Goal: Task Accomplishment & Management: Manage account settings

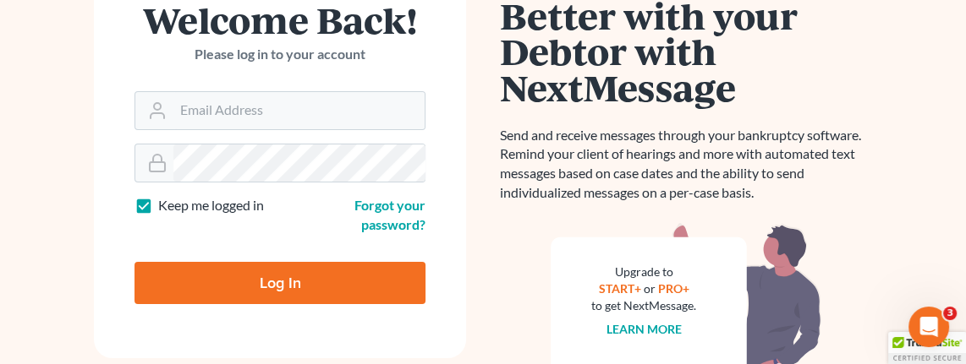
scroll to position [126, 0]
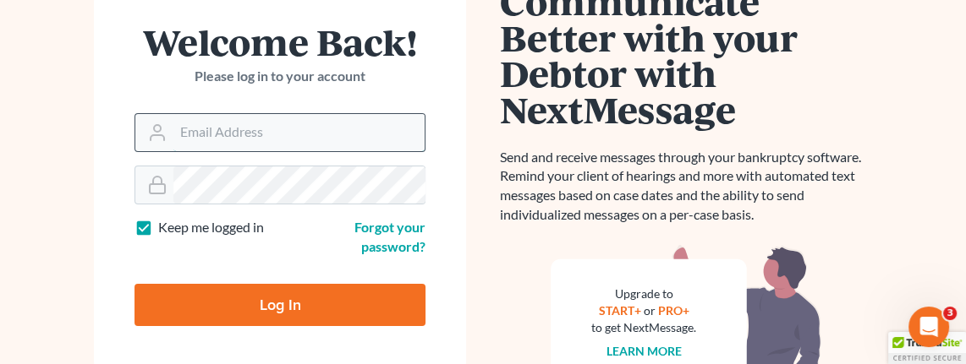
click at [241, 134] on input "Email Address" at bounding box center [298, 132] width 251 height 37
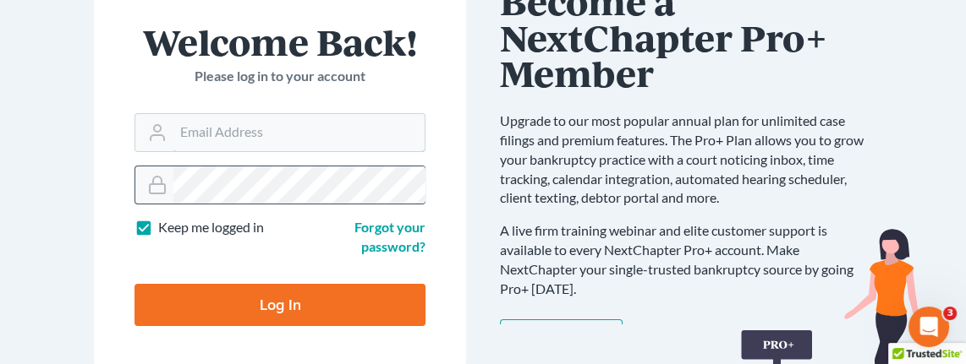
type input "[EMAIL_ADDRESS][DOMAIN_NAME]"
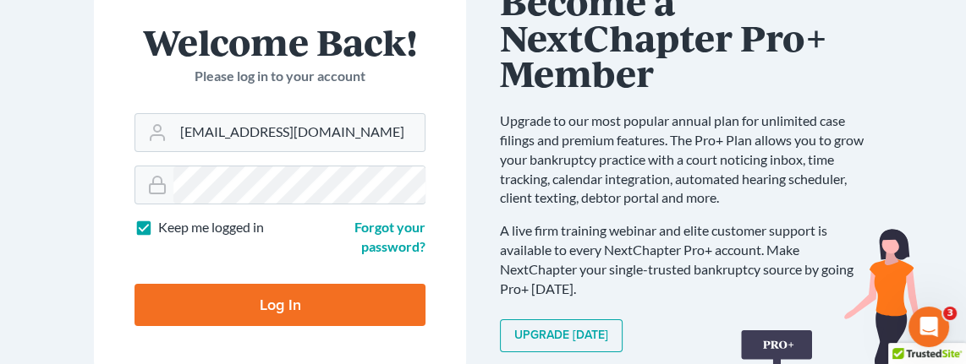
click at [315, 304] on input "Log In" at bounding box center [279, 305] width 291 height 42
type input "Thinking..."
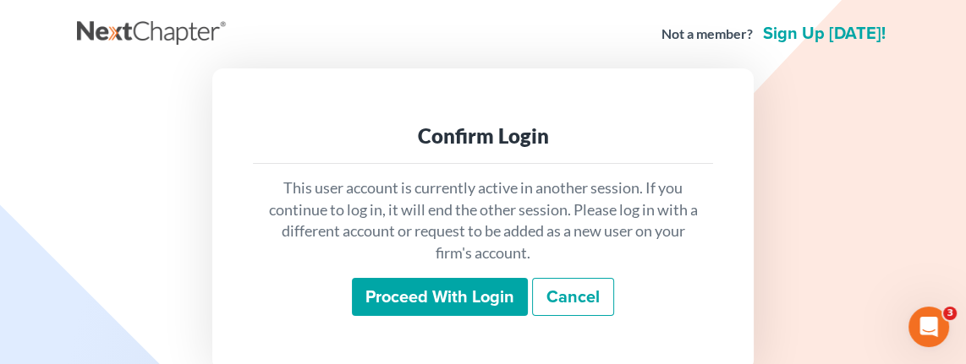
click at [408, 288] on input "Proceed with login" at bounding box center [440, 297] width 176 height 39
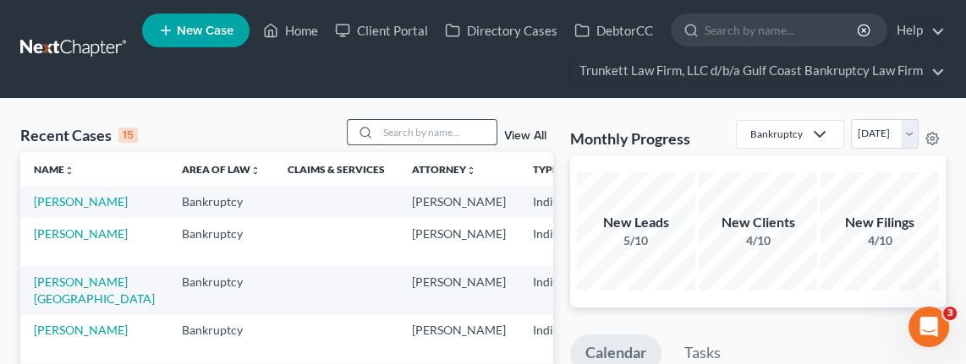
click at [435, 137] on input "search" at bounding box center [437, 132] width 118 height 25
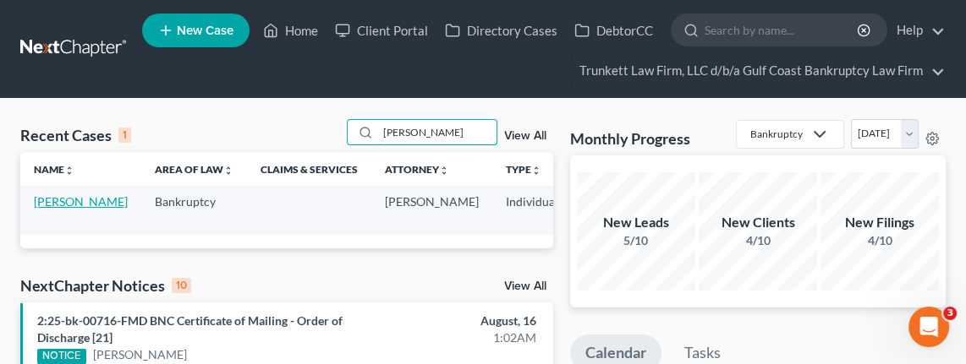
type input "[PERSON_NAME]"
click at [45, 200] on link "[PERSON_NAME]" at bounding box center [81, 201] width 94 height 14
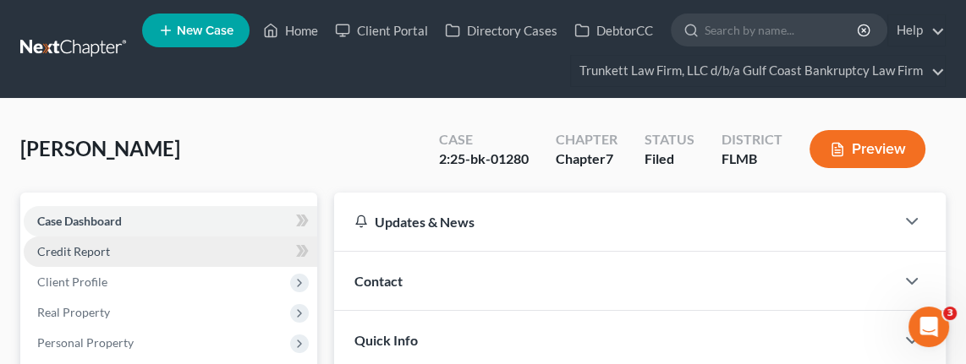
drag, startPoint x: 155, startPoint y: 219, endPoint x: 247, endPoint y: 249, distance: 96.8
click at [155, 218] on link "Case Dashboard" at bounding box center [170, 221] width 293 height 30
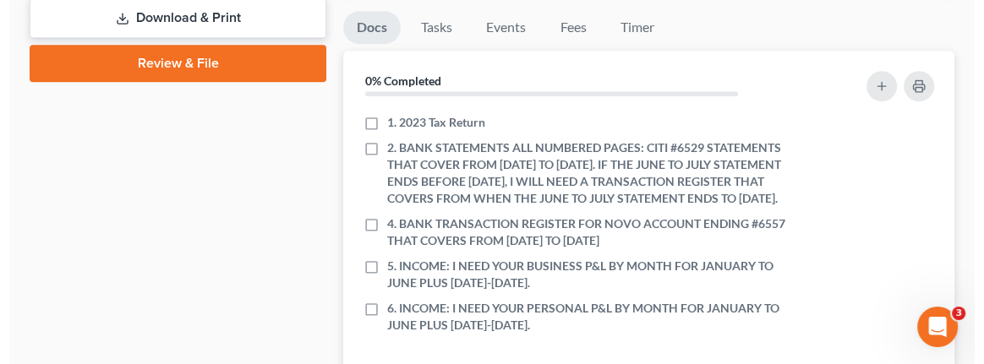
scroll to position [761, 0]
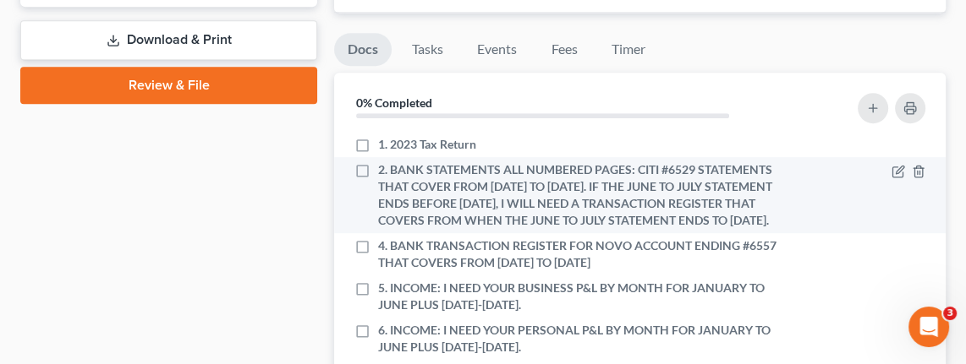
click at [493, 229] on span "2. BANK STATEMENTS ALL NUMBERED PAGES: CITI #6529 STATEMENTS THAT COVER FROM [D…" at bounding box center [578, 195] width 400 height 68
click at [396, 172] on input "2. BANK STATEMENTS ALL NUMBERED PAGES: CITI #6529 STATEMENTS THAT COVER FROM [D…" at bounding box center [390, 166] width 11 height 11
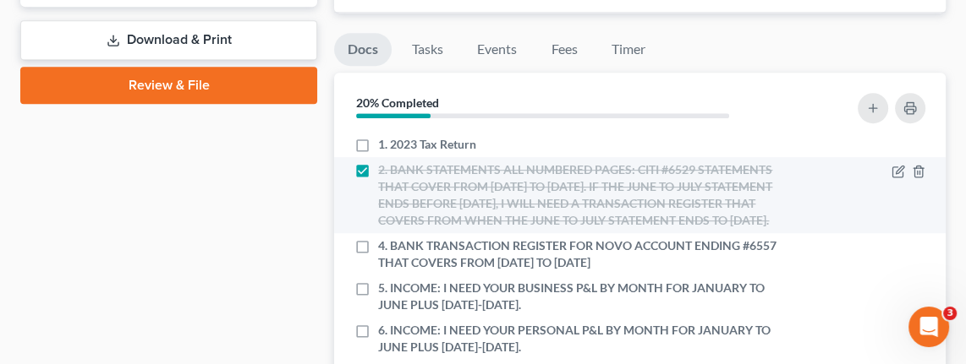
click at [378, 165] on label "2. BANK STATEMENTS ALL NUMBERED PAGES: CITI #6529 STATEMENTS THAT COVER FROM [D…" at bounding box center [578, 195] width 400 height 68
click at [385, 165] on input "2. BANK STATEMENTS ALL NUMBERED PAGES: CITI #6529 STATEMENTS THAT COVER FROM [D…" at bounding box center [390, 166] width 11 height 11
checkbox input "false"
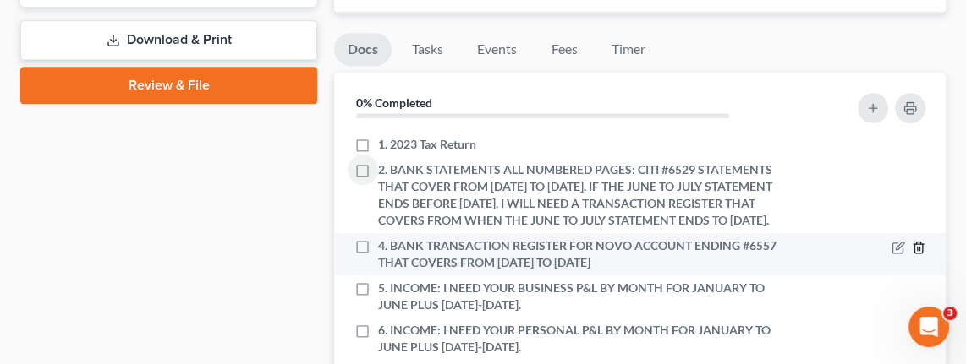
click at [919, 250] on line "button" at bounding box center [919, 248] width 0 height 3
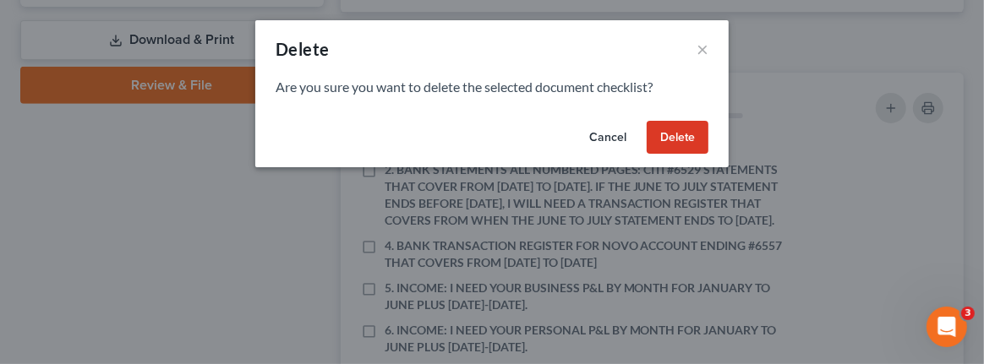
click at [673, 138] on button "Delete" at bounding box center [678, 138] width 62 height 34
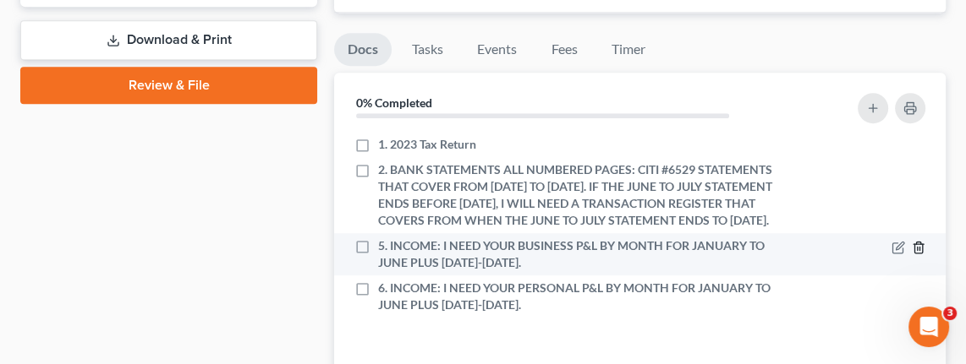
click at [917, 254] on icon "button" at bounding box center [918, 248] width 14 height 14
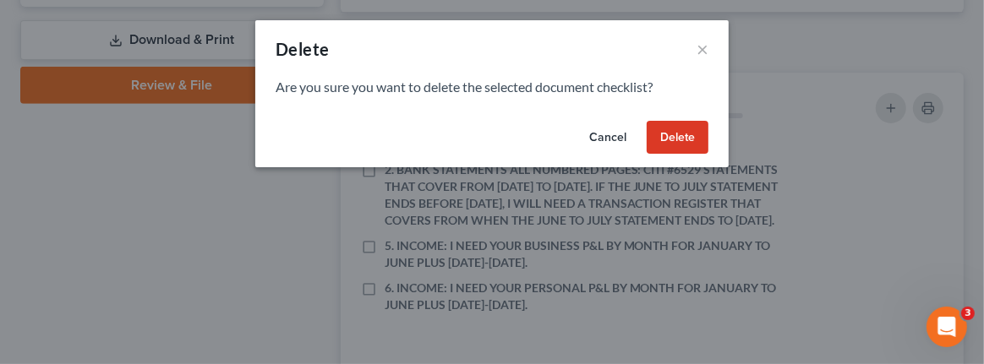
click at [671, 134] on button "Delete" at bounding box center [678, 138] width 62 height 34
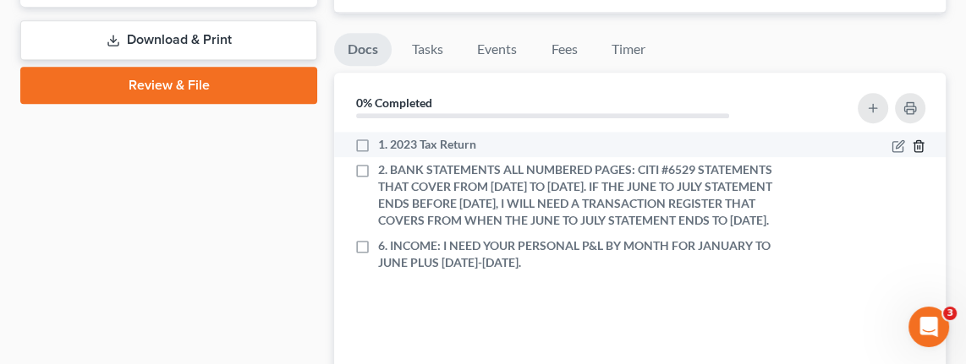
click at [917, 145] on line "button" at bounding box center [917, 146] width 0 height 3
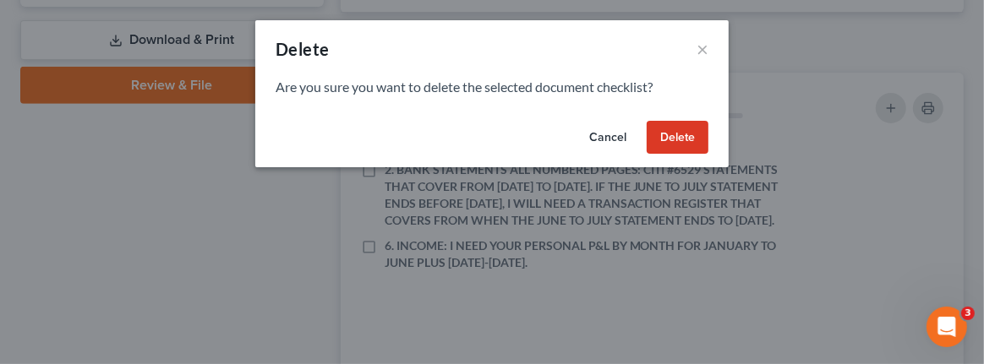
click at [692, 139] on button "Delete" at bounding box center [678, 138] width 62 height 34
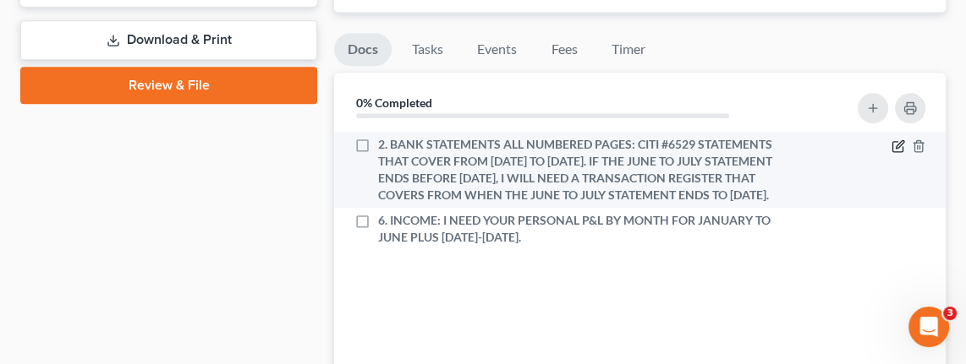
click at [896, 139] on icon "button" at bounding box center [898, 146] width 14 height 14
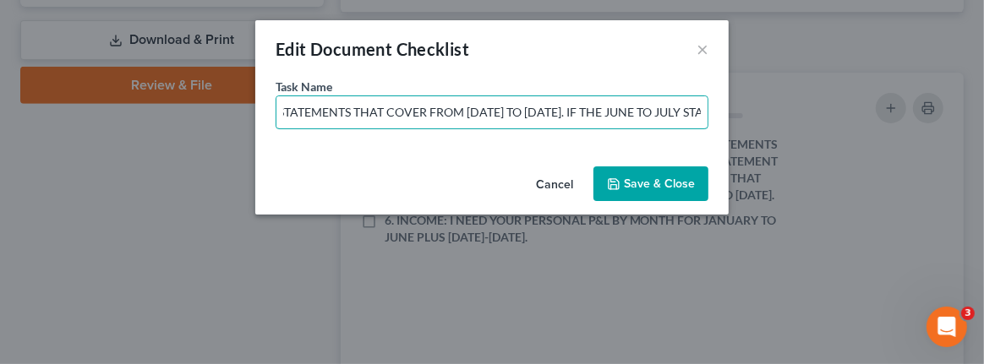
scroll to position [0, 1208]
drag, startPoint x: 513, startPoint y: 105, endPoint x: 829, endPoint y: 112, distance: 315.4
click at [831, 110] on div "Edit Document Checklist × Task Name * 2. BANK STATEMENTS ALL NUMBERED PAGES: CI…" at bounding box center [492, 182] width 984 height 364
click at [702, 113] on input "2. BANK STATEMENTS ALL NUMBERED PAGES: CITI #6529 STATEMENTS THAT COVER FROM [D…" at bounding box center [491, 112] width 431 height 32
click at [694, 109] on input "2. BANK STATEMENTS ALL NUMBERED PAGES: CITI #6529 STATEMENTS THAT COVER FROM [D…" at bounding box center [491, 112] width 431 height 32
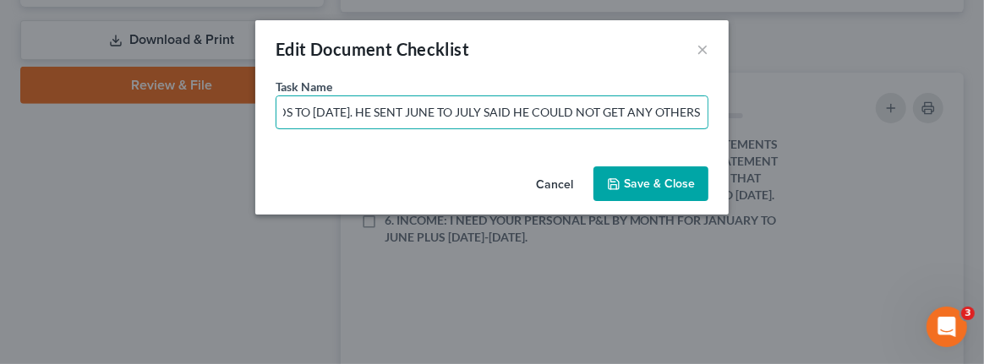
scroll to position [0, 1552]
type input "2. BANK STATEMENTS ALL NUMBERED PAGES: CITI #6529 STATEMENTS THAT COVER FROM [D…"
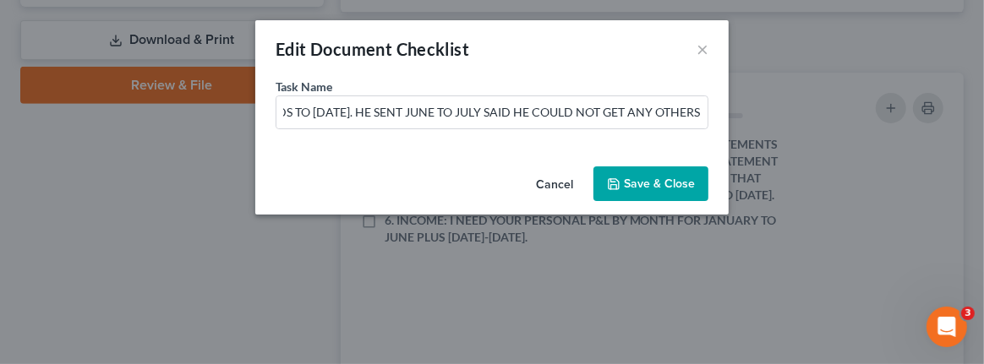
scroll to position [0, 0]
click at [646, 183] on button "Save & Close" at bounding box center [651, 185] width 115 height 36
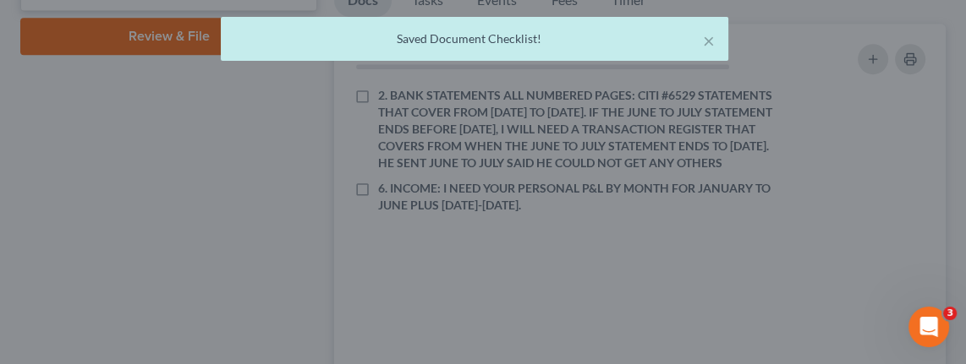
scroll to position [887, 0]
